Goal: Task Accomplishment & Management: Use online tool/utility

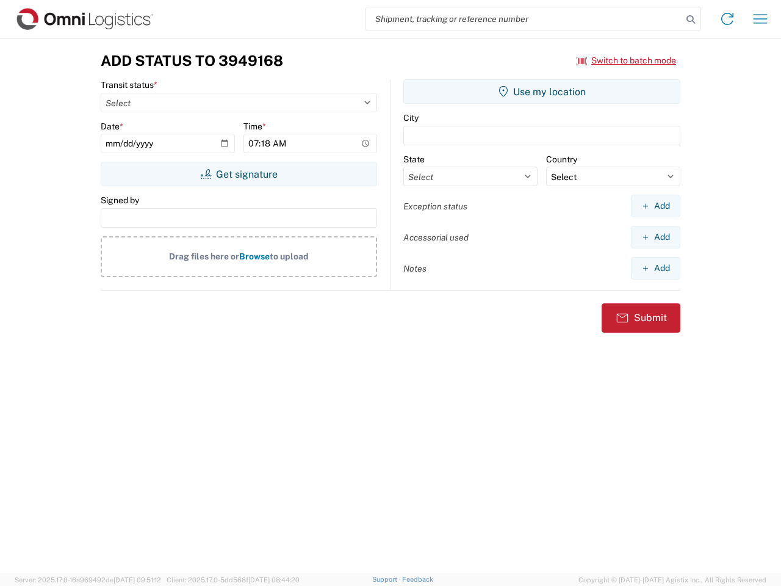
click at [524, 19] on input "search" at bounding box center [524, 18] width 316 height 23
click at [690, 20] on icon at bounding box center [690, 19] width 17 height 17
click at [727, 19] on icon at bounding box center [727, 19] width 20 height 20
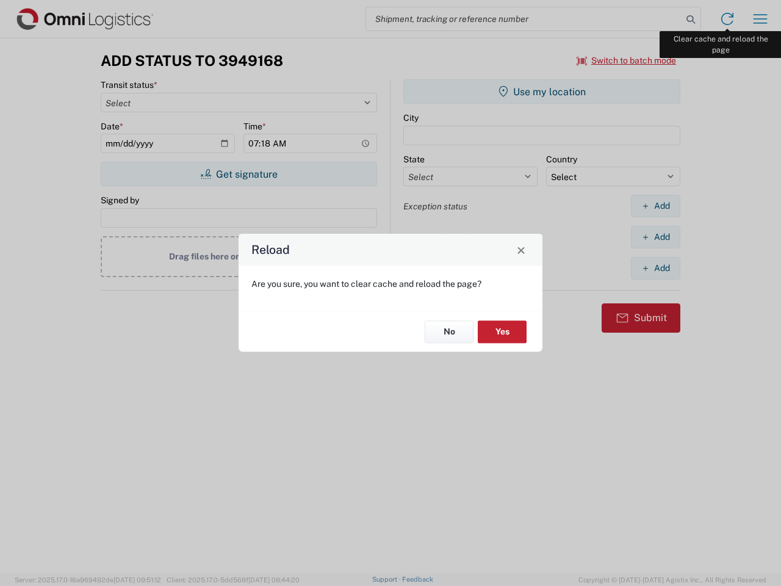
click at [760, 19] on div "Reload Are you sure, you want to clear cache and reload the page? No Yes" at bounding box center [390, 293] width 781 height 586
click at [626, 60] on div "Reload Are you sure, you want to clear cache and reload the page? No Yes" at bounding box center [390, 293] width 781 height 586
click at [238, 174] on div "Reload Are you sure, you want to clear cache and reload the page? No Yes" at bounding box center [390, 293] width 781 height 586
click at [542, 91] on div "Reload Are you sure, you want to clear cache and reload the page? No Yes" at bounding box center [390, 293] width 781 height 586
click at [655, 206] on div "Reload Are you sure, you want to clear cache and reload the page? No Yes" at bounding box center [390, 293] width 781 height 586
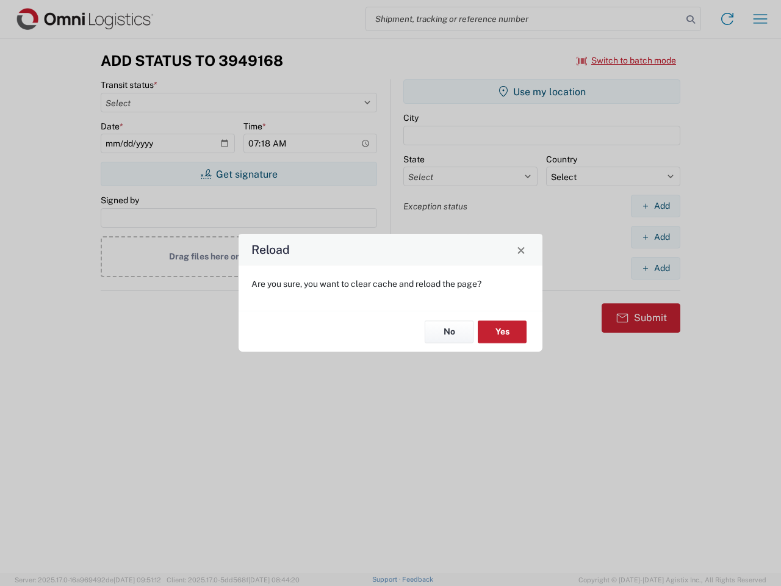
click at [655, 237] on div "Reload Are you sure, you want to clear cache and reload the page? No Yes" at bounding box center [390, 293] width 781 height 586
click at [655, 268] on div "Reload Are you sure, you want to clear cache and reload the page? No Yes" at bounding box center [390, 293] width 781 height 586
